Goal: Find specific page/section

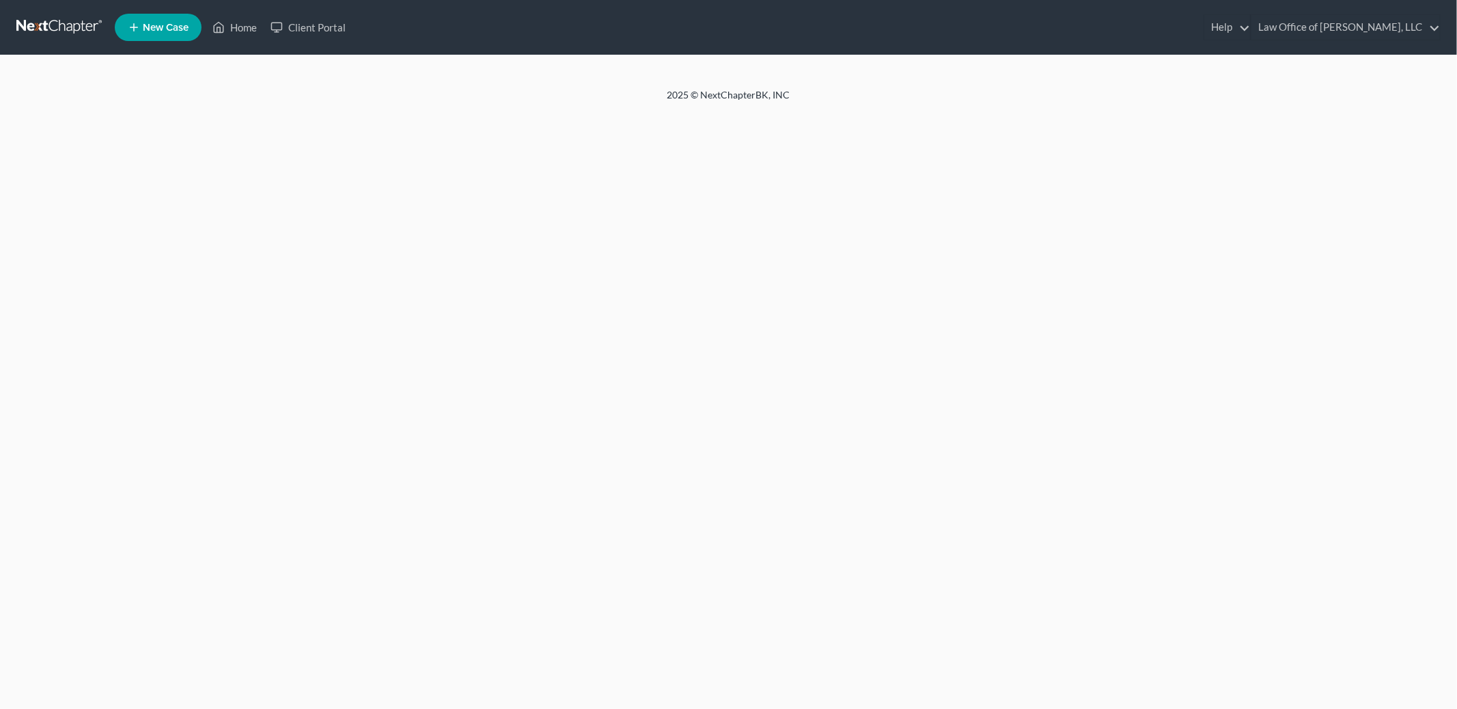
click at [243, 25] on link "Home" at bounding box center [235, 27] width 58 height 25
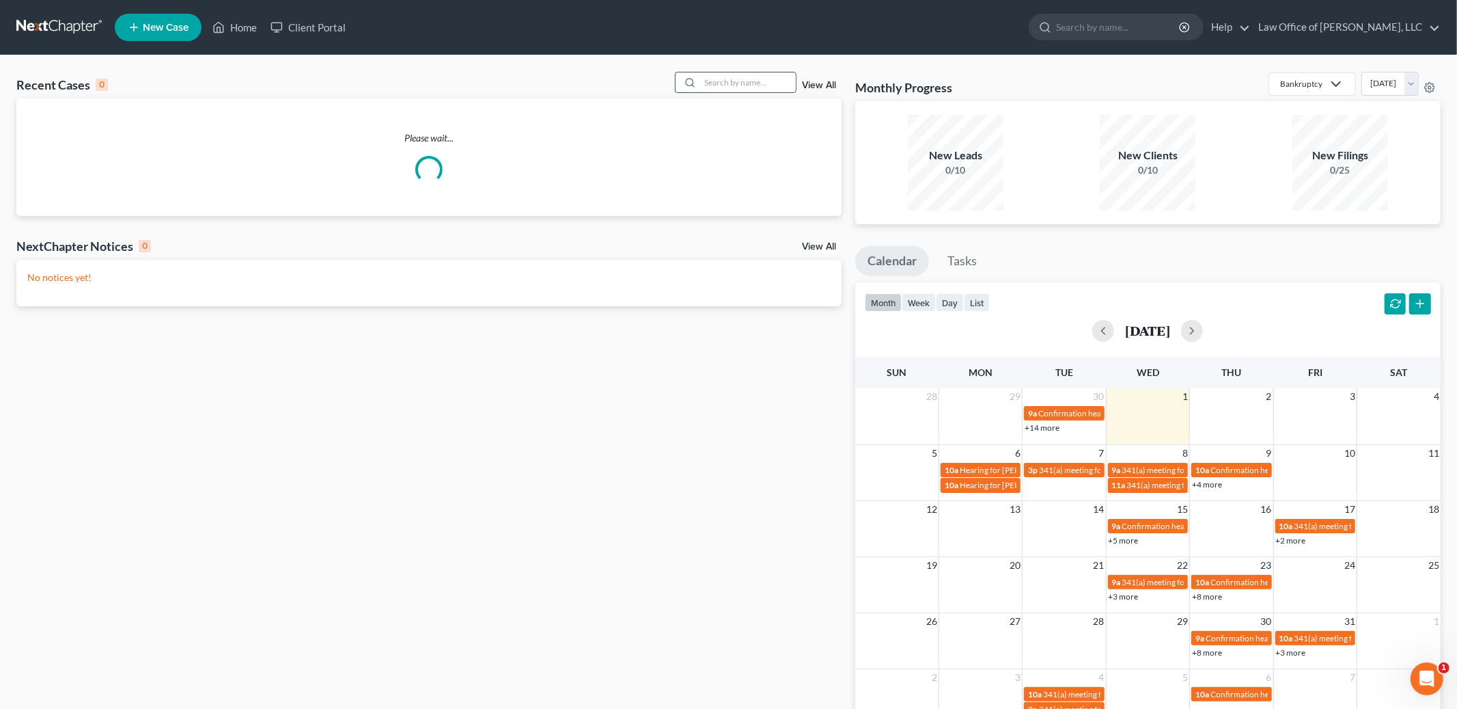
click at [760, 89] on input "search" at bounding box center [748, 82] width 96 height 20
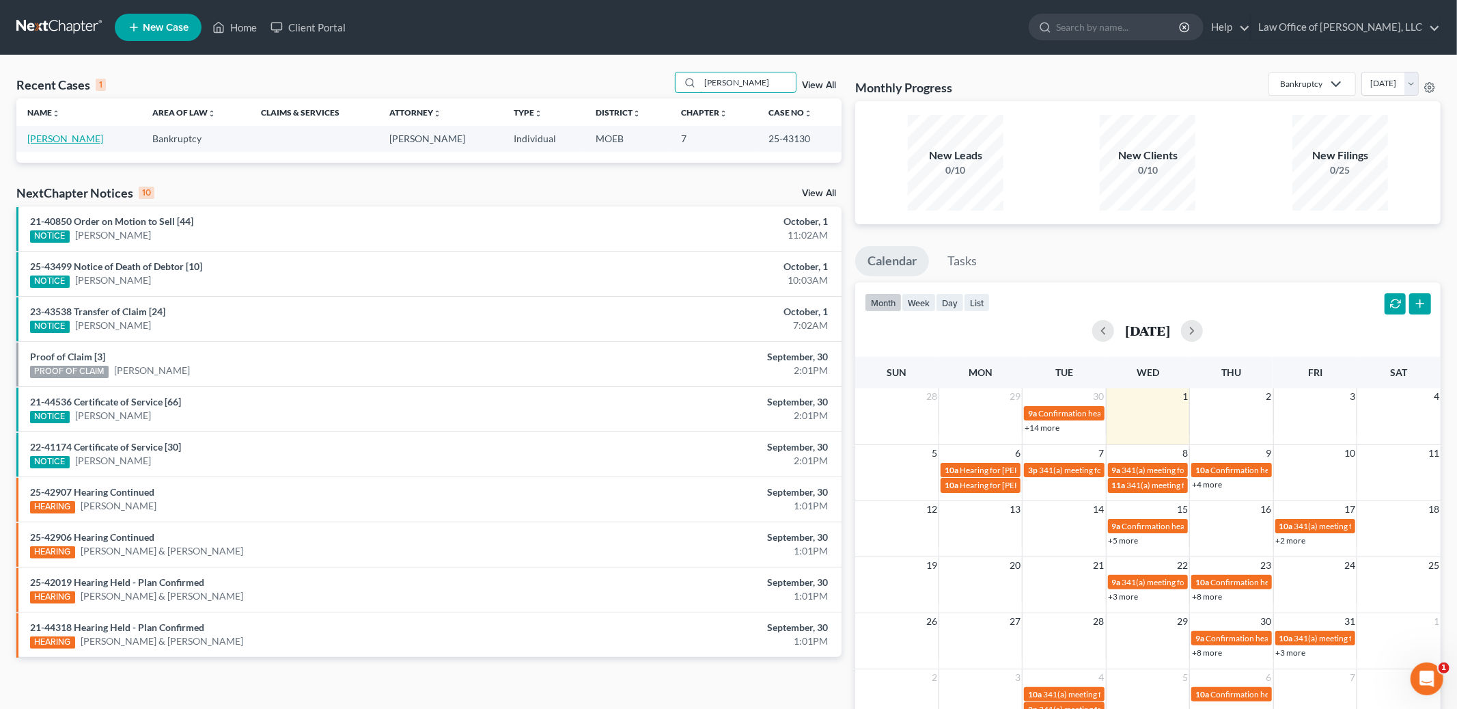
type input "[PERSON_NAME]"
click at [72, 143] on link "[PERSON_NAME]" at bounding box center [65, 139] width 76 height 12
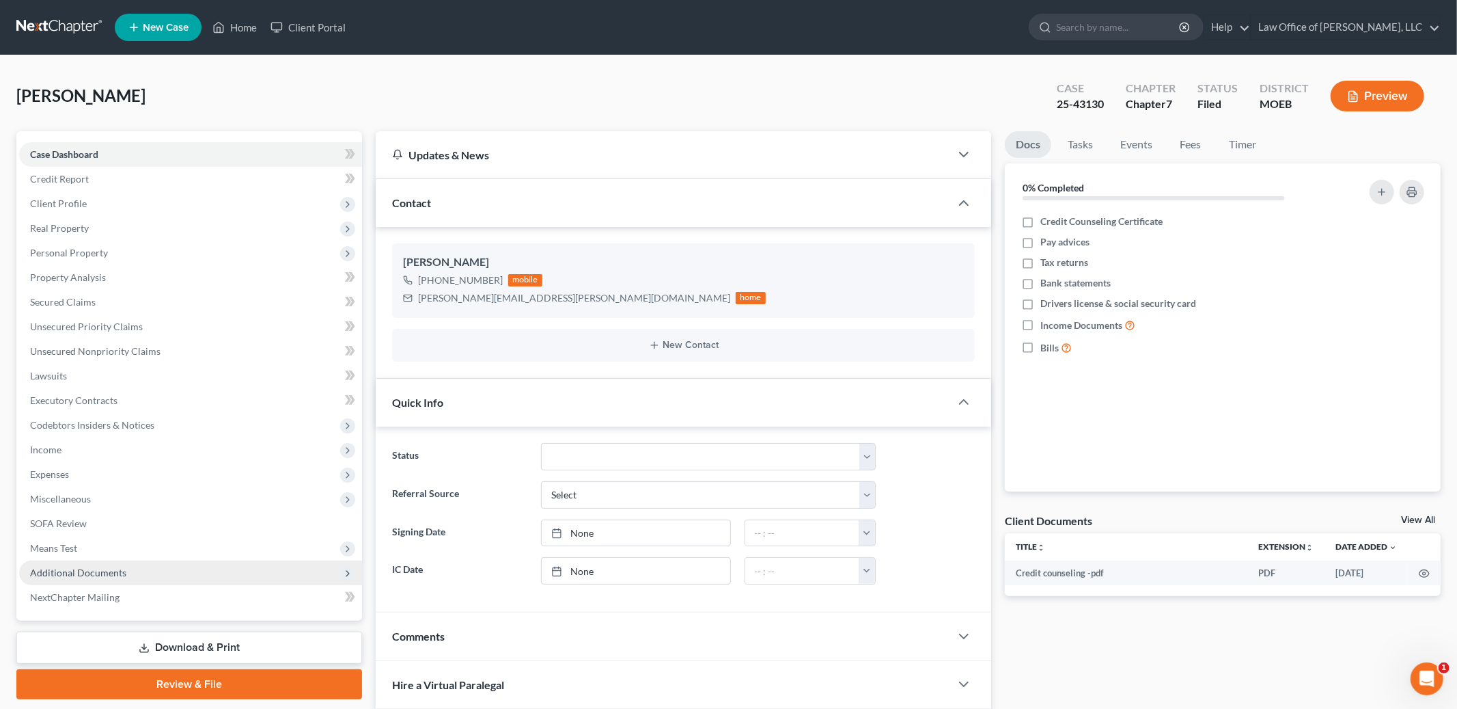
click at [107, 572] on span "Additional Documents" at bounding box center [78, 572] width 96 height 12
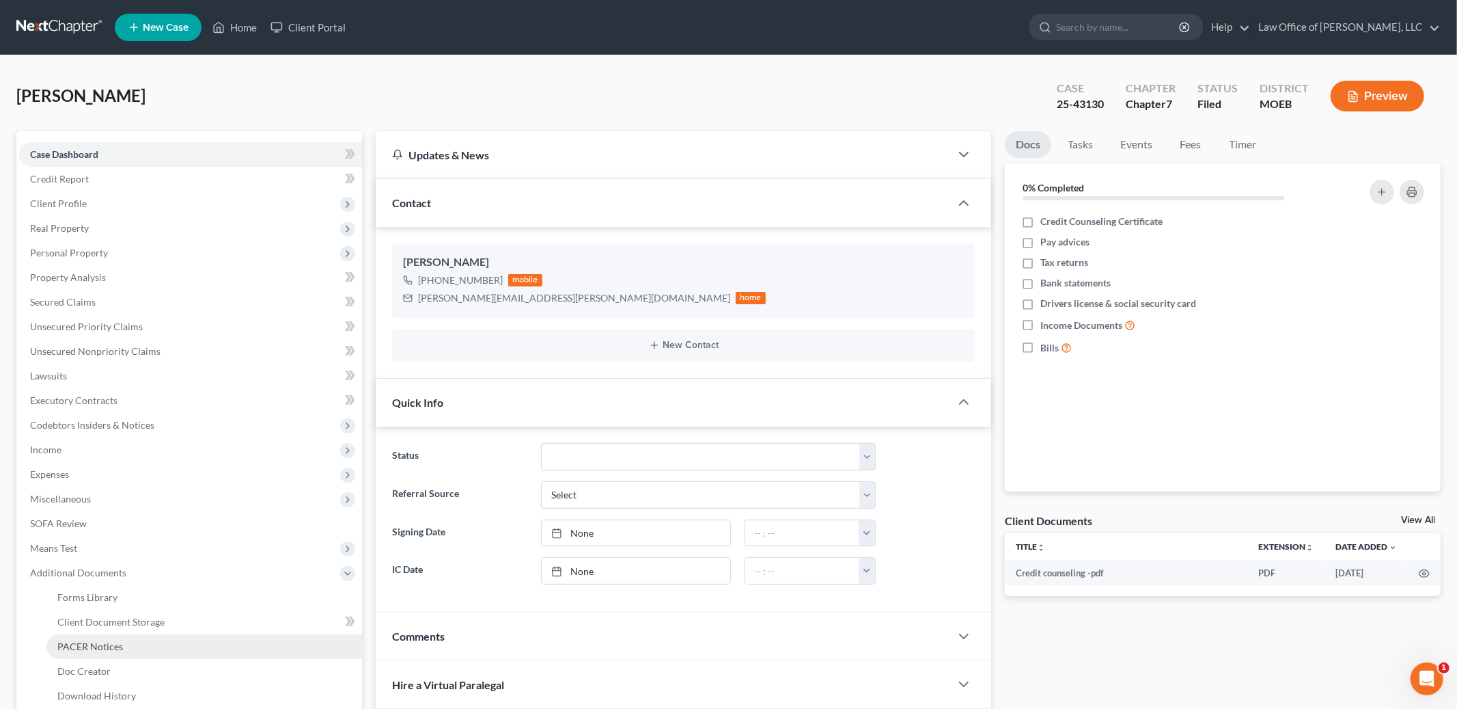
click at [109, 645] on span "PACER Notices" at bounding box center [90, 646] width 66 height 12
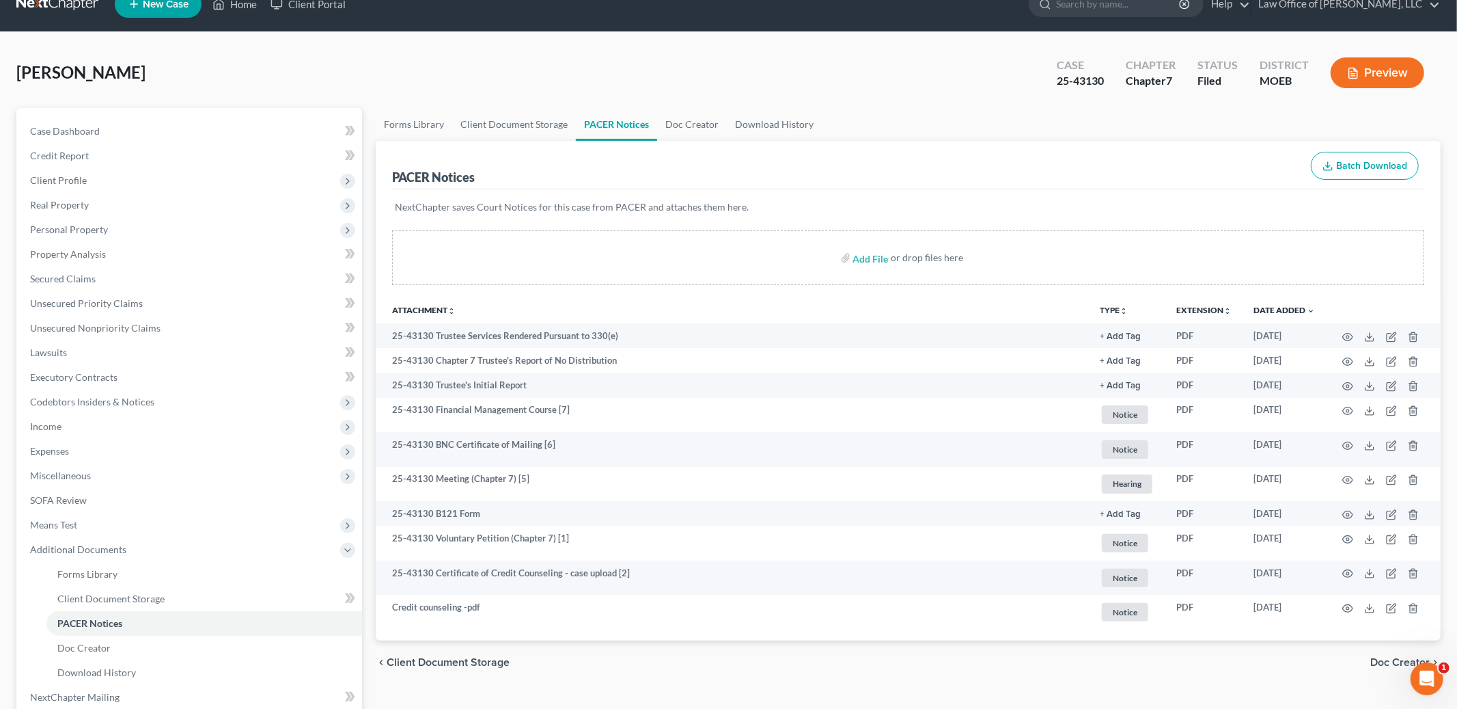
scroll to position [26, 0]
